Goal: Information Seeking & Learning: Learn about a topic

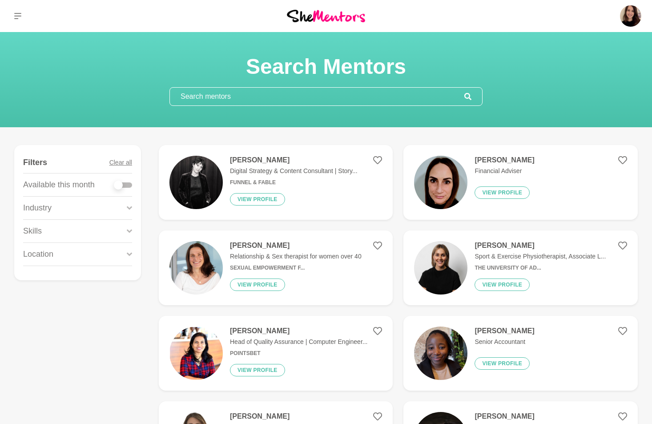
click at [239, 96] on input "text" at bounding box center [317, 97] width 294 height 18
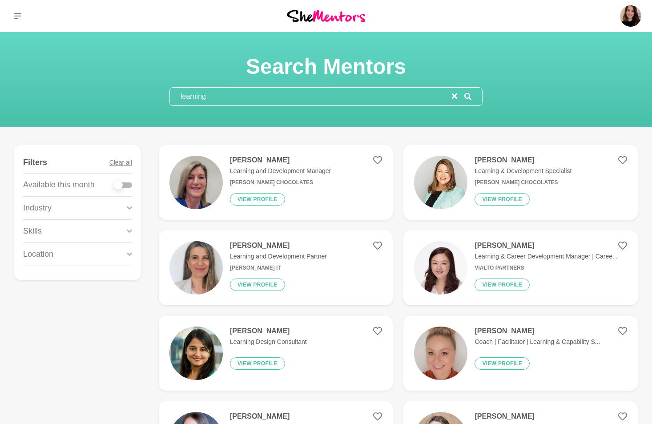
type input "learning"
click at [253, 253] on p "Learning and Development Partner" at bounding box center [278, 256] width 97 height 9
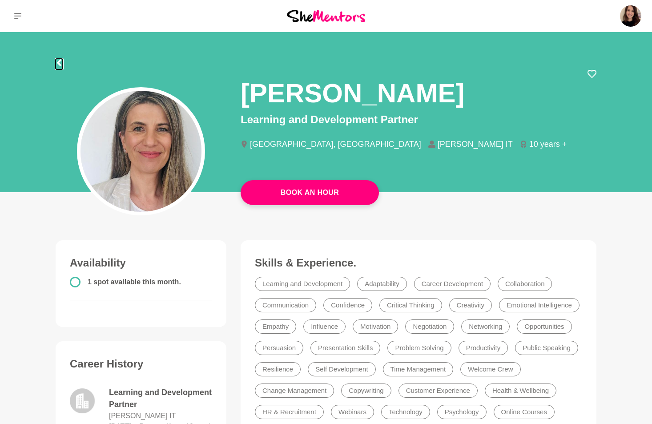
click at [58, 64] on icon at bounding box center [59, 62] width 4 height 7
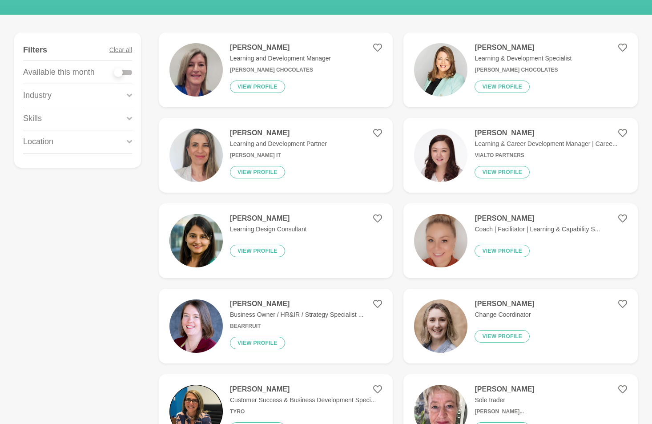
scroll to position [133, 0]
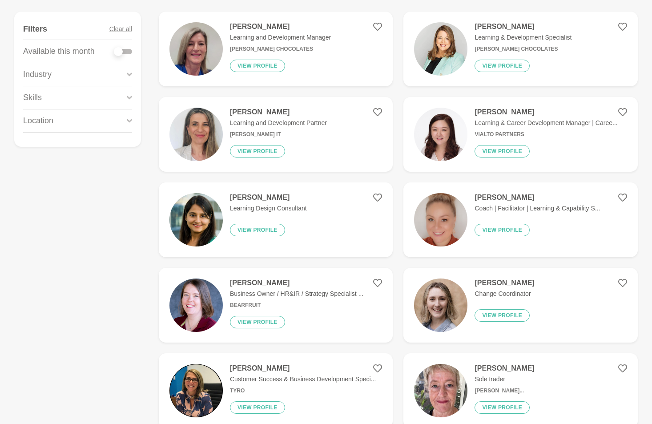
click at [440, 152] on img at bounding box center [440, 134] width 53 height 53
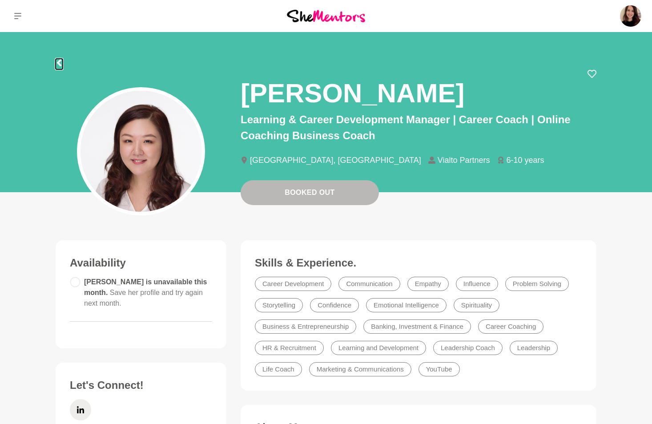
click at [61, 62] on icon at bounding box center [59, 62] width 7 height 7
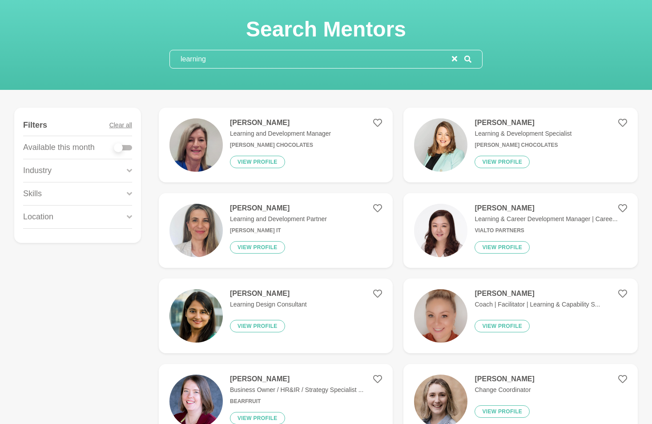
scroll to position [78, 0]
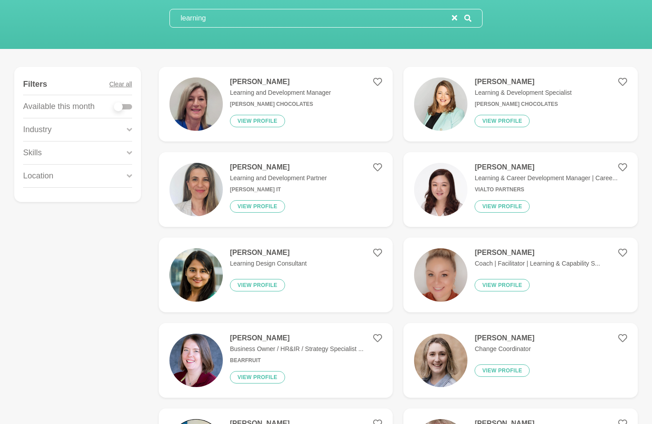
click at [472, 267] on div "Alex Chapman Coach | Facilitator | Learning & Capability S... View profile" at bounding box center [533, 274] width 132 height 53
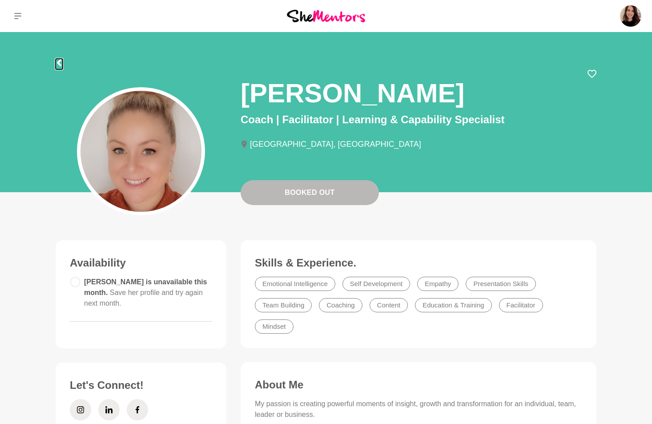
click at [56, 64] on icon at bounding box center [59, 62] width 7 height 7
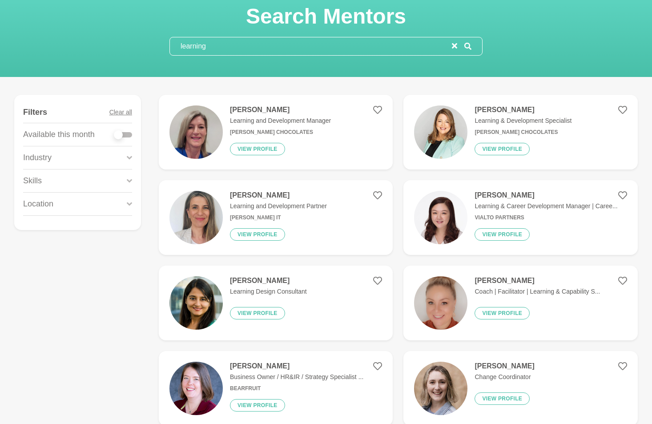
scroll to position [166, 0]
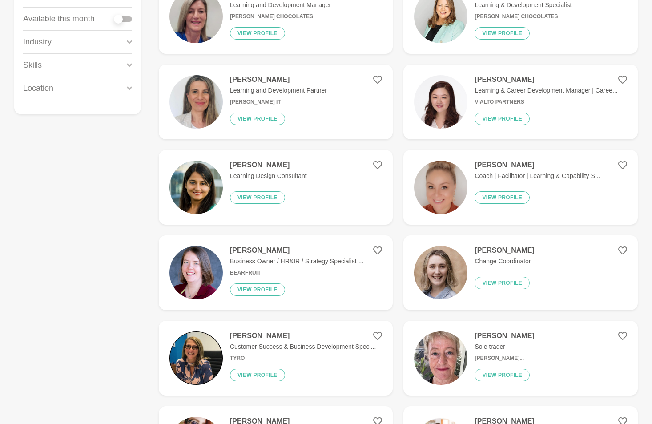
click at [308, 178] on figure "Jalpa Learning Design Consultant View profile" at bounding box center [276, 187] width 234 height 75
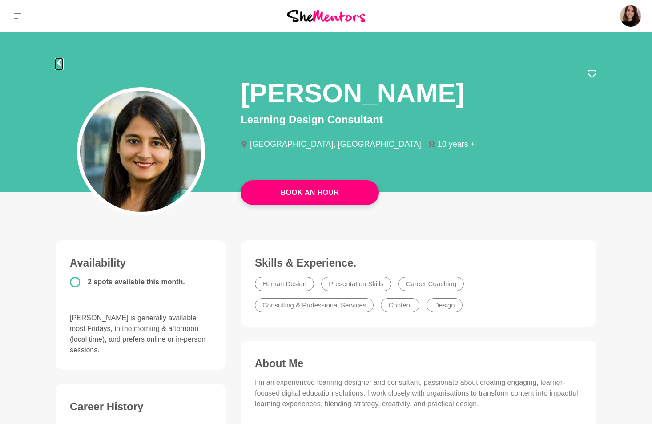
click at [60, 61] on icon at bounding box center [59, 62] width 7 height 7
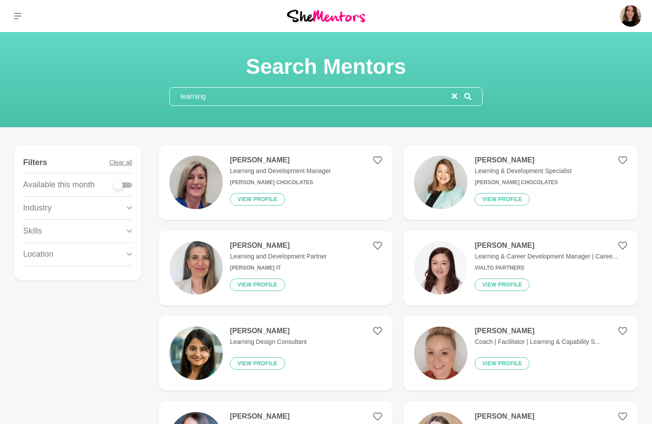
click at [208, 97] on input "learning" at bounding box center [311, 97] width 282 height 18
click at [209, 96] on input "learning" at bounding box center [311, 97] width 282 height 18
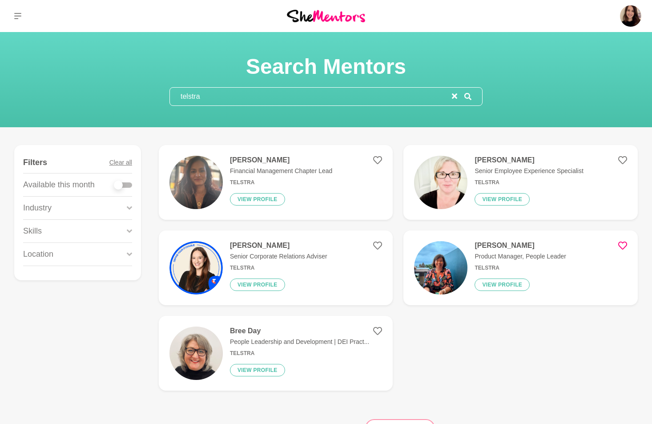
type input "telstra"
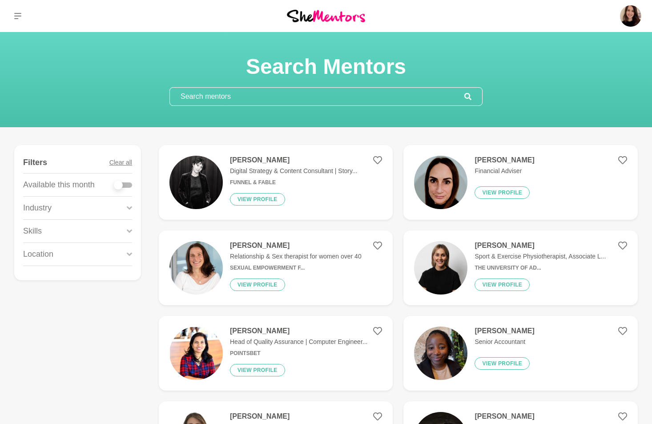
click at [218, 95] on input "text" at bounding box center [317, 97] width 294 height 18
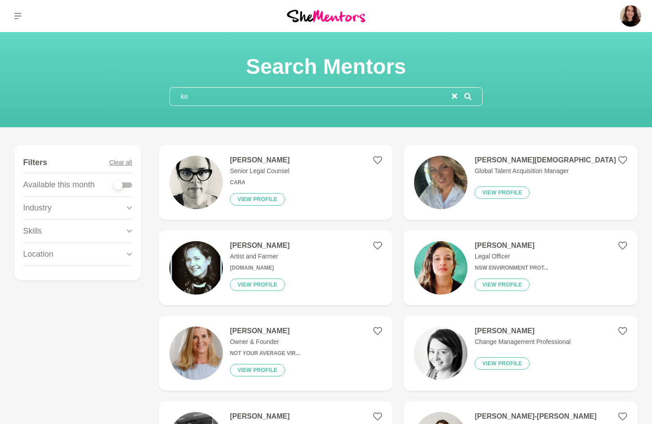
type input "k"
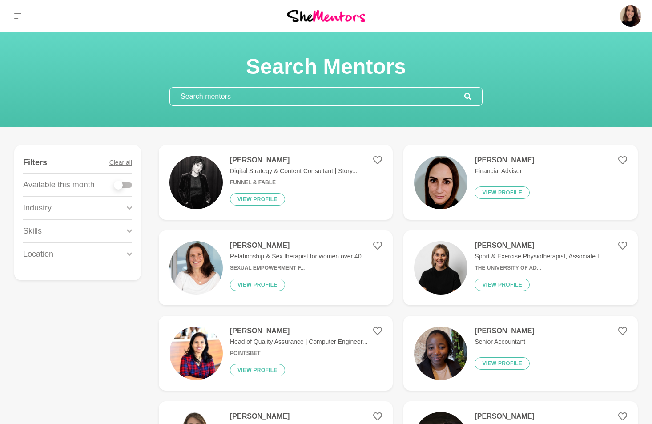
type input "a"
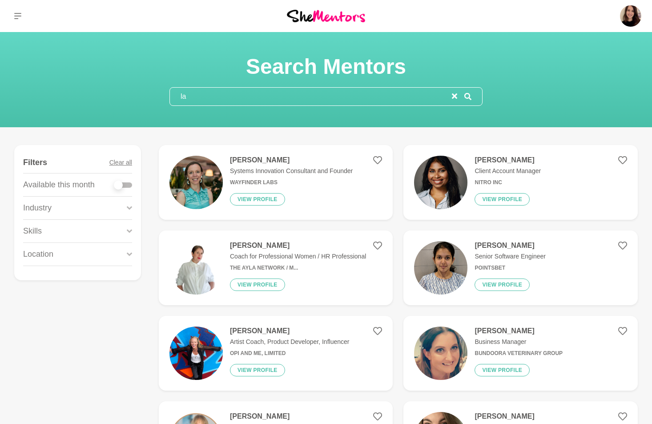
type input "l"
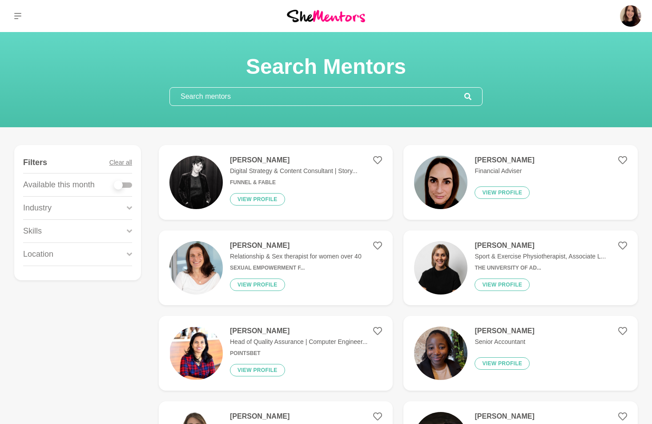
click at [138, 90] on div "Search Mentors" at bounding box center [326, 79] width 630 height 52
click at [422, 347] on img at bounding box center [440, 352] width 53 height 53
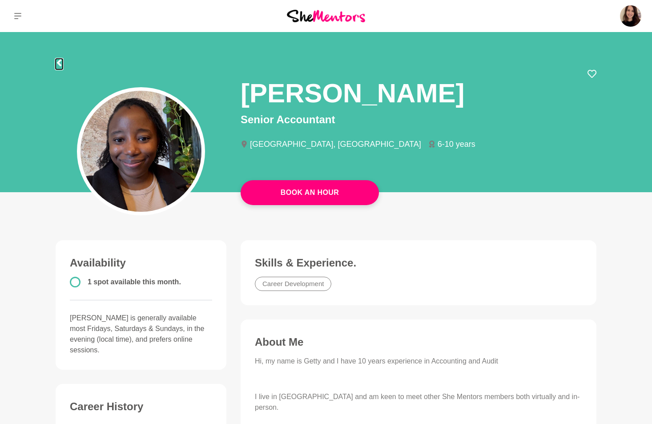
click at [56, 62] on icon at bounding box center [59, 62] width 7 height 7
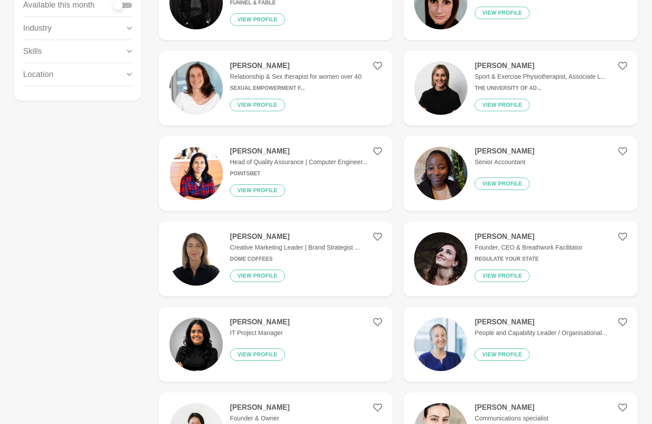
scroll to position [302, 0]
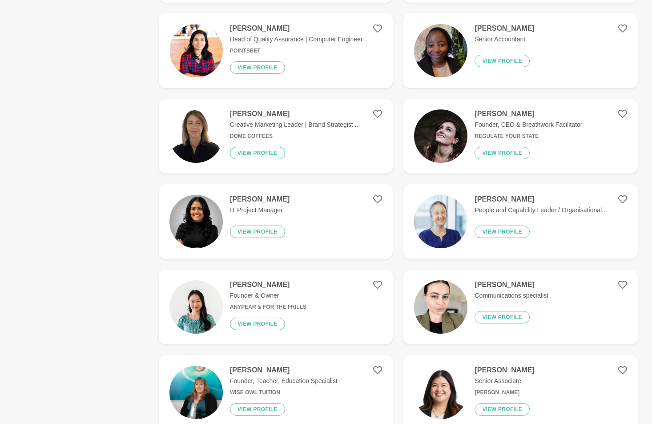
click at [475, 204] on h4 "[PERSON_NAME]" at bounding box center [540, 199] width 132 height 9
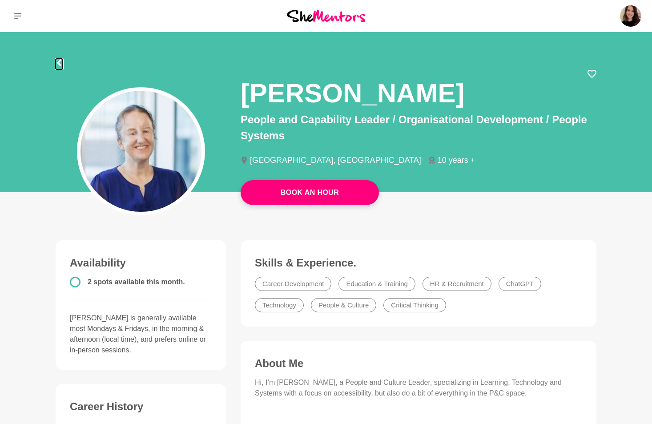
click at [57, 64] on icon at bounding box center [59, 62] width 7 height 7
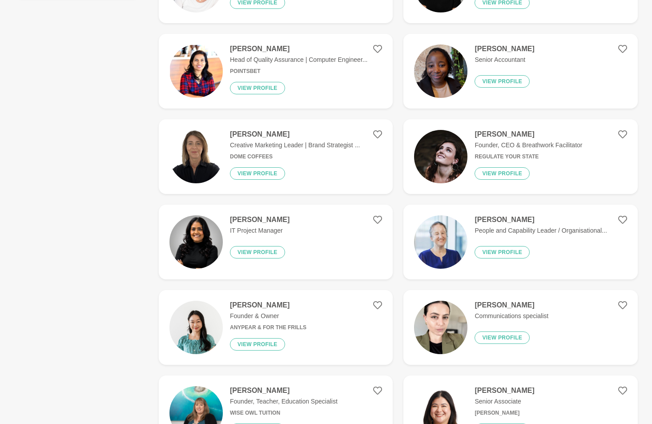
scroll to position [293, 0]
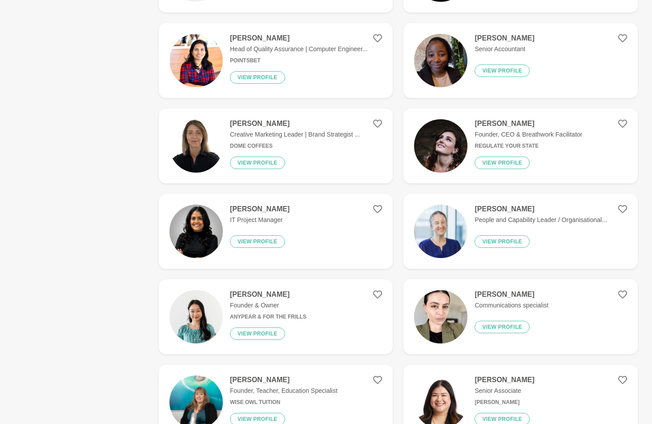
click at [447, 227] on img at bounding box center [440, 231] width 53 height 53
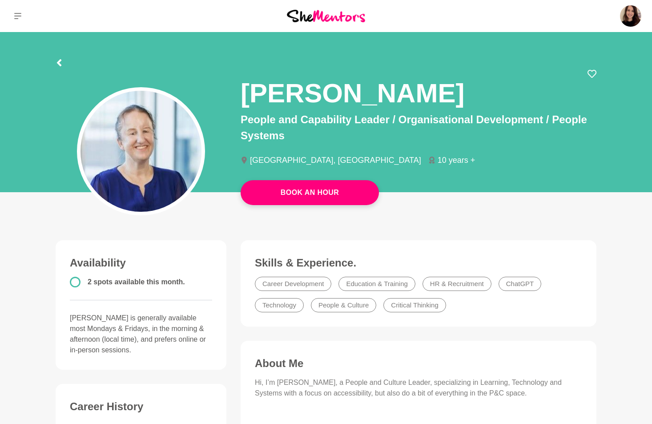
click at [63, 62] on div at bounding box center [326, 61] width 541 height 16
click at [58, 62] on icon at bounding box center [59, 62] width 4 height 7
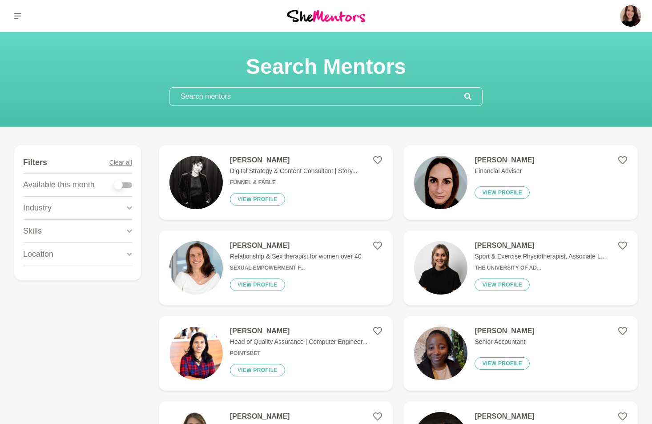
click at [203, 98] on input "text" at bounding box center [317, 97] width 294 height 18
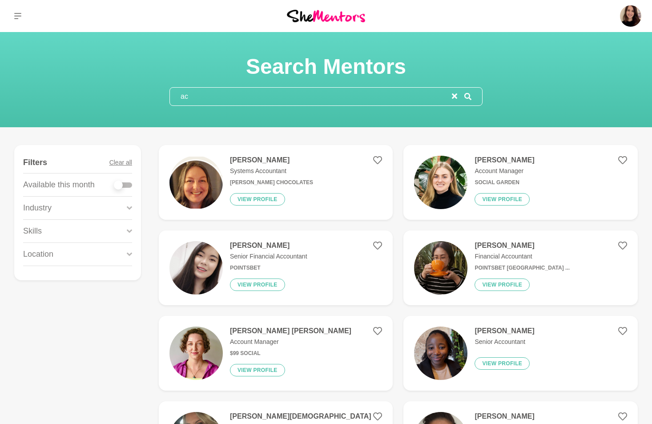
type input "a"
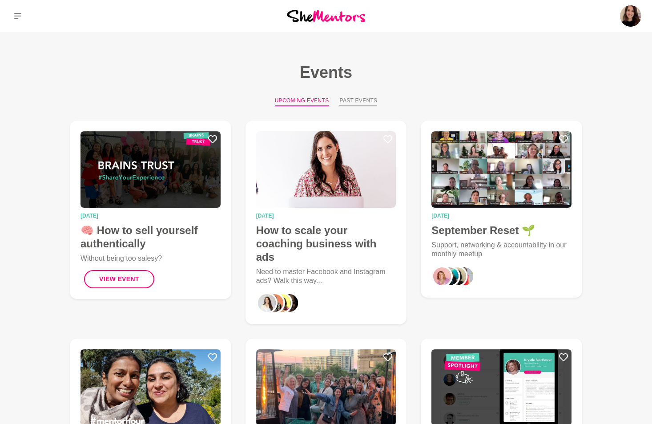
click at [359, 105] on button "Past Events" at bounding box center [358, 101] width 38 height 10
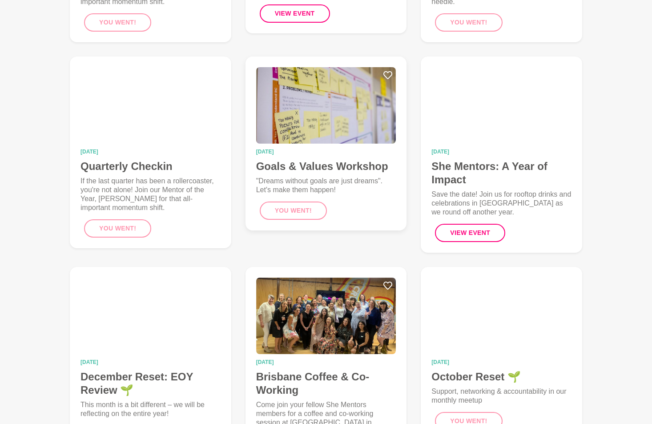
scroll to position [501, 0]
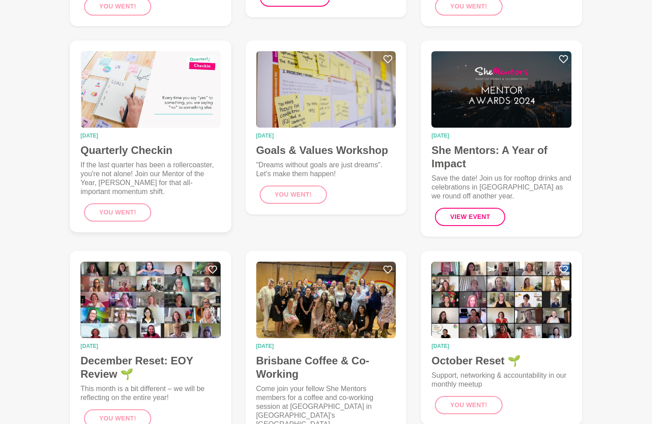
click at [175, 87] on img at bounding box center [150, 89] width 140 height 76
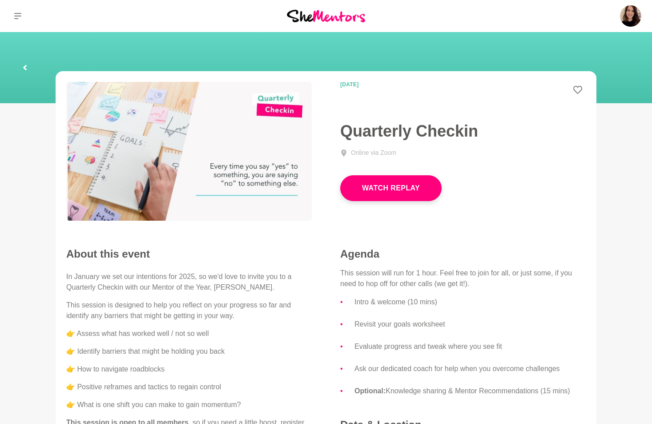
drag, startPoint x: 260, startPoint y: 183, endPoint x: 262, endPoint y: 2, distance: 181.0
click at [14, 15] on icon at bounding box center [17, 15] width 7 height 7
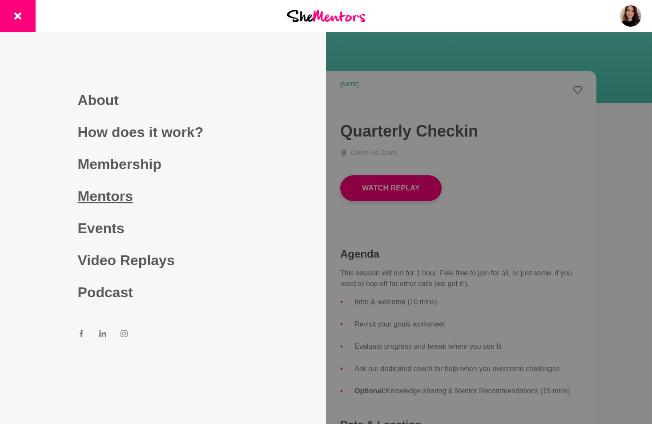
click at [111, 189] on link "Mentors" at bounding box center [163, 196] width 171 height 32
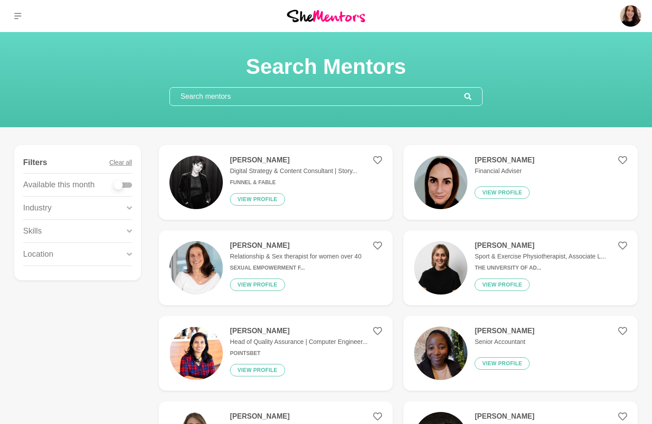
click at [230, 102] on input "text" at bounding box center [317, 97] width 294 height 18
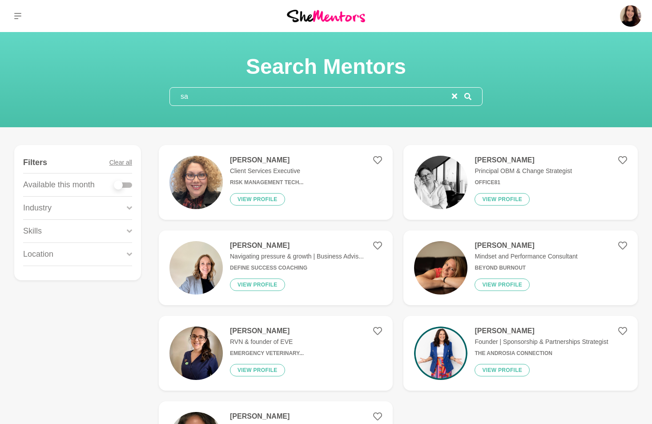
type input "s"
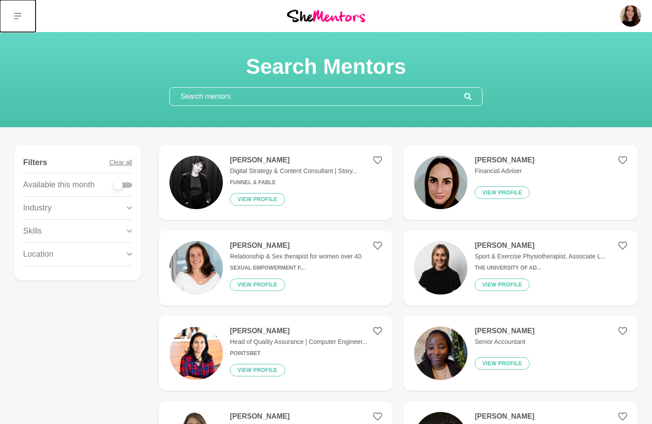
click at [20, 20] on button at bounding box center [18, 16] width 36 height 32
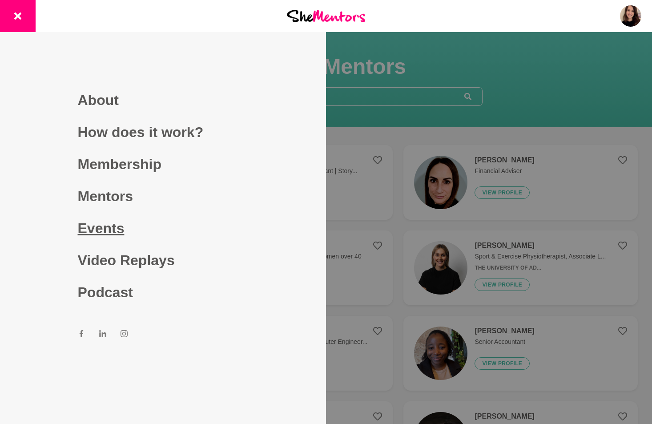
click at [108, 233] on link "Events" at bounding box center [163, 228] width 171 height 32
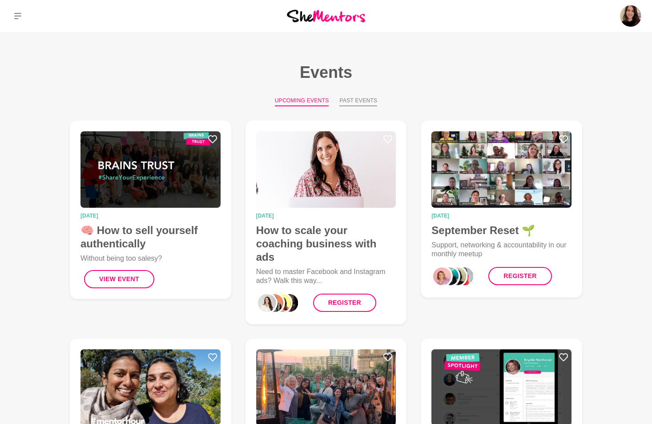
click at [368, 96] on button "Past Events" at bounding box center [358, 101] width 38 height 10
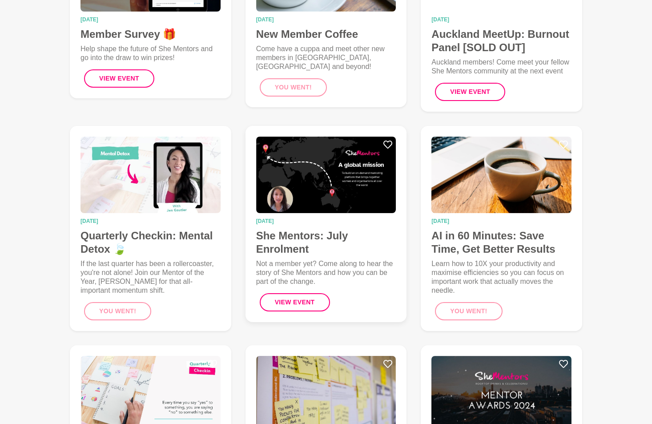
scroll to position [472, 0]
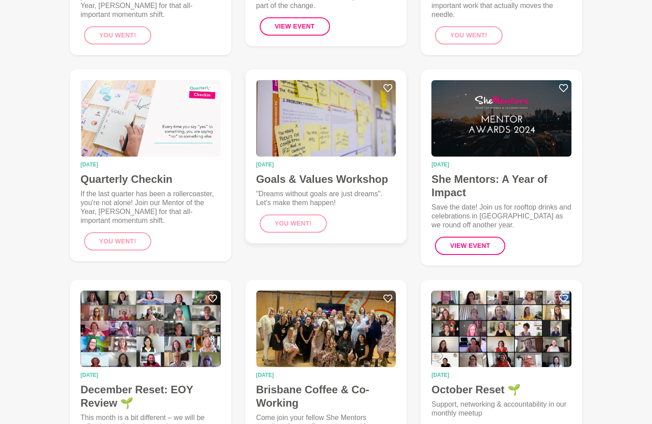
click at [312, 110] on img at bounding box center [326, 118] width 140 height 76
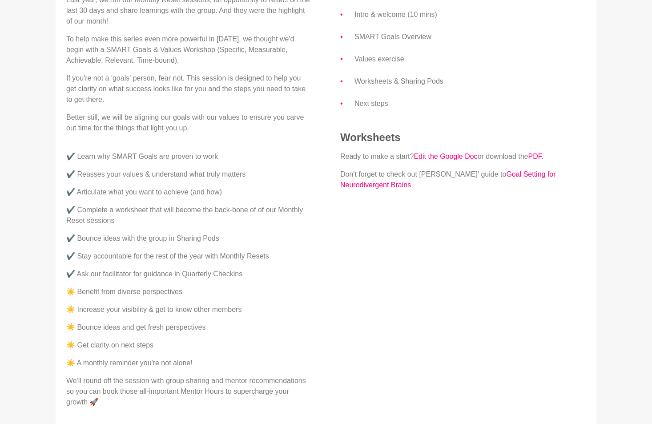
scroll to position [303, 0]
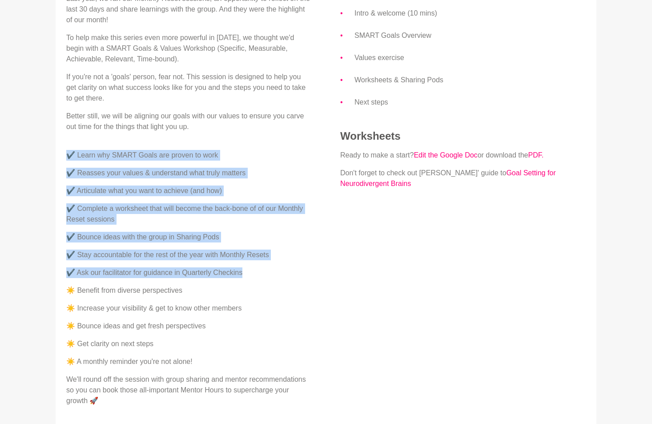
drag, startPoint x: 68, startPoint y: 156, endPoint x: 276, endPoint y: 270, distance: 237.2
click at [276, 270] on div "Last year, we ran our Monthly Reset sessions, an opportunity to reflect on the …" at bounding box center [188, 199] width 245 height 413
copy div "✔️ Learn why SMART Goals are proven to work ✔️ Reasses your values & understand…"
